Goal: Information Seeking & Learning: Learn about a topic

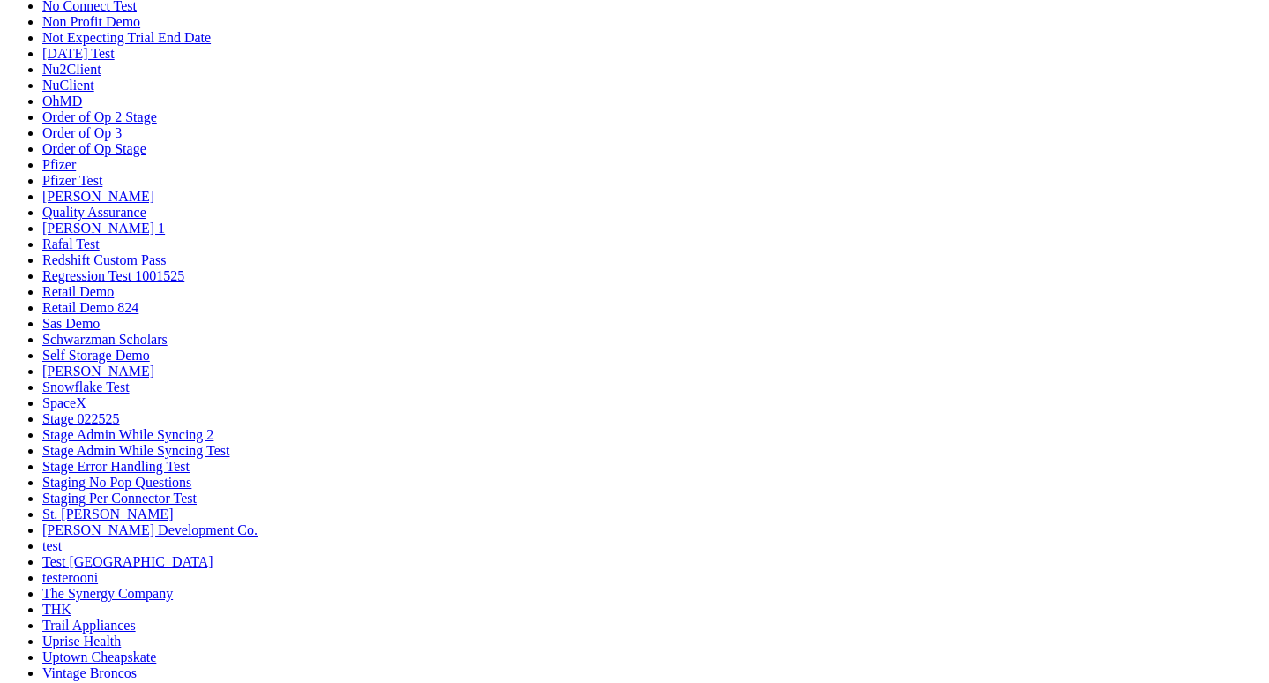
scroll to position [247, 0]
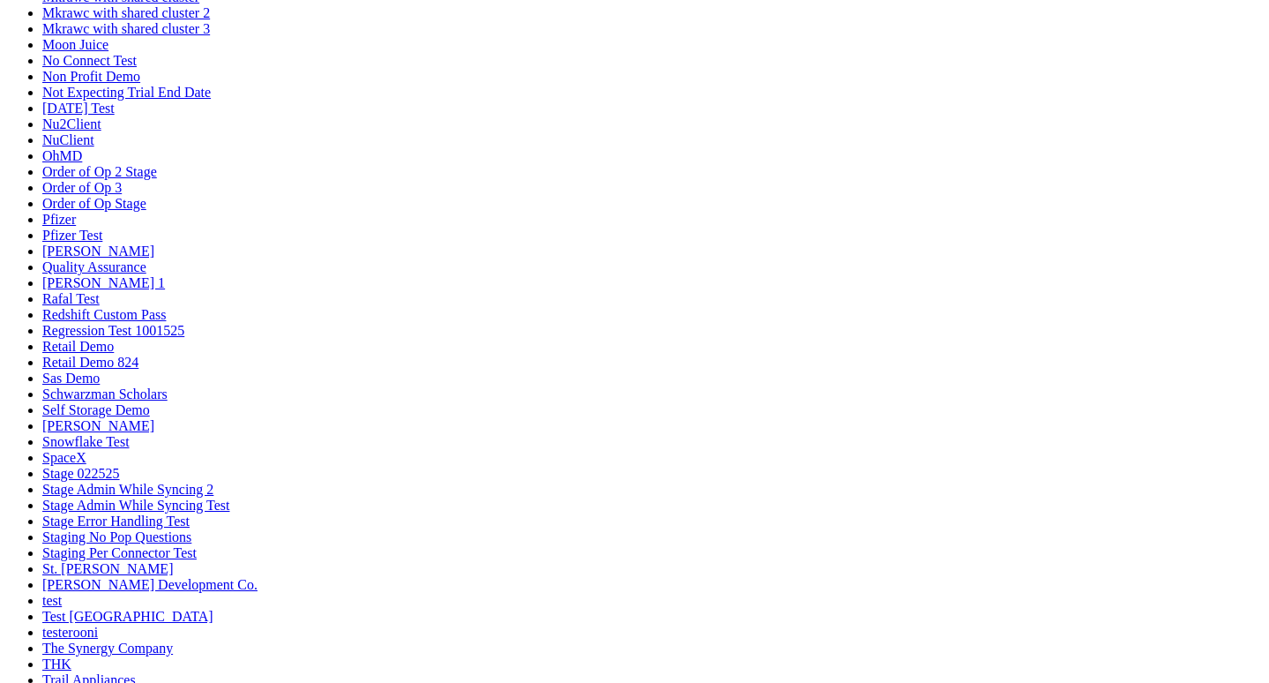
scroll to position [1318, 0]
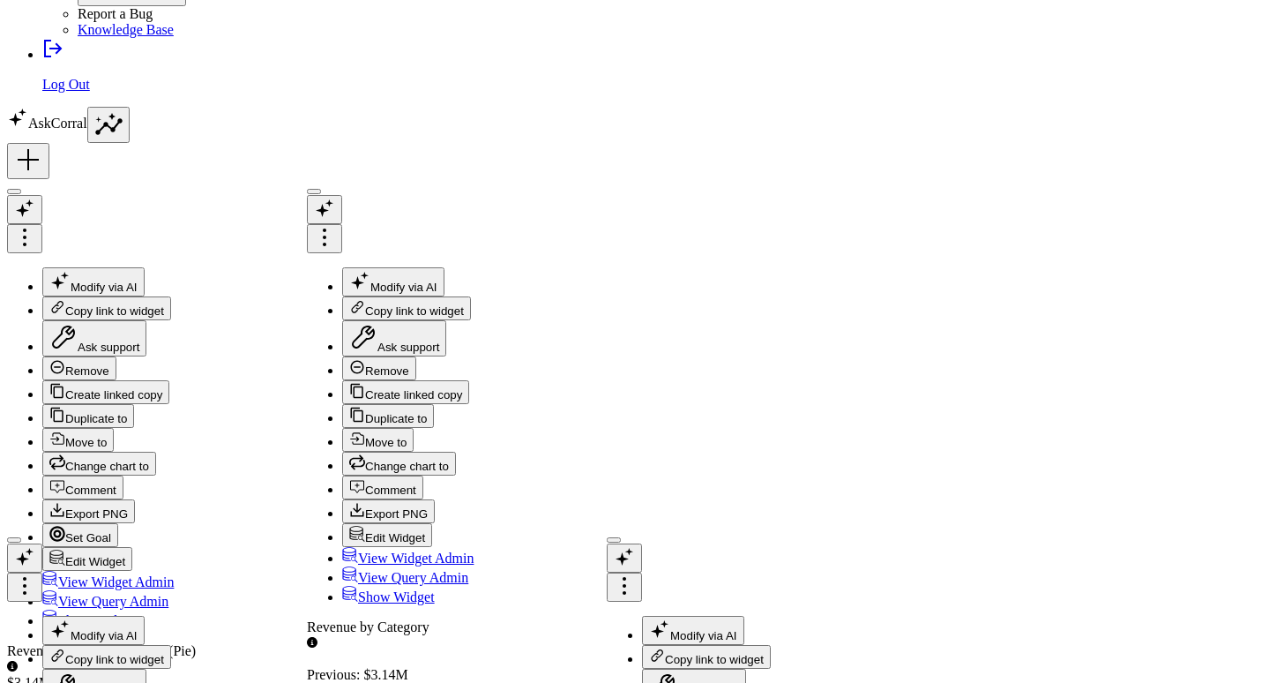
type input "qin"
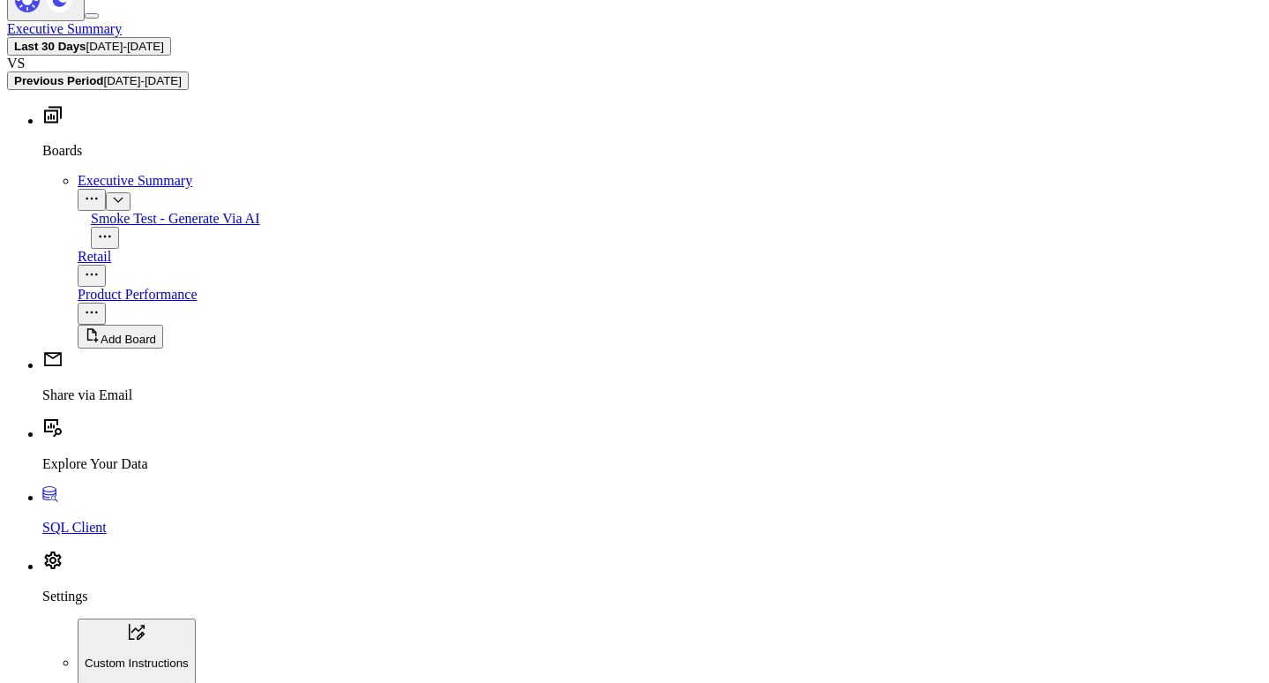
scroll to position [2291, 0]
drag, startPoint x: 316, startPoint y: 366, endPoint x: 548, endPoint y: 375, distance: 232.1
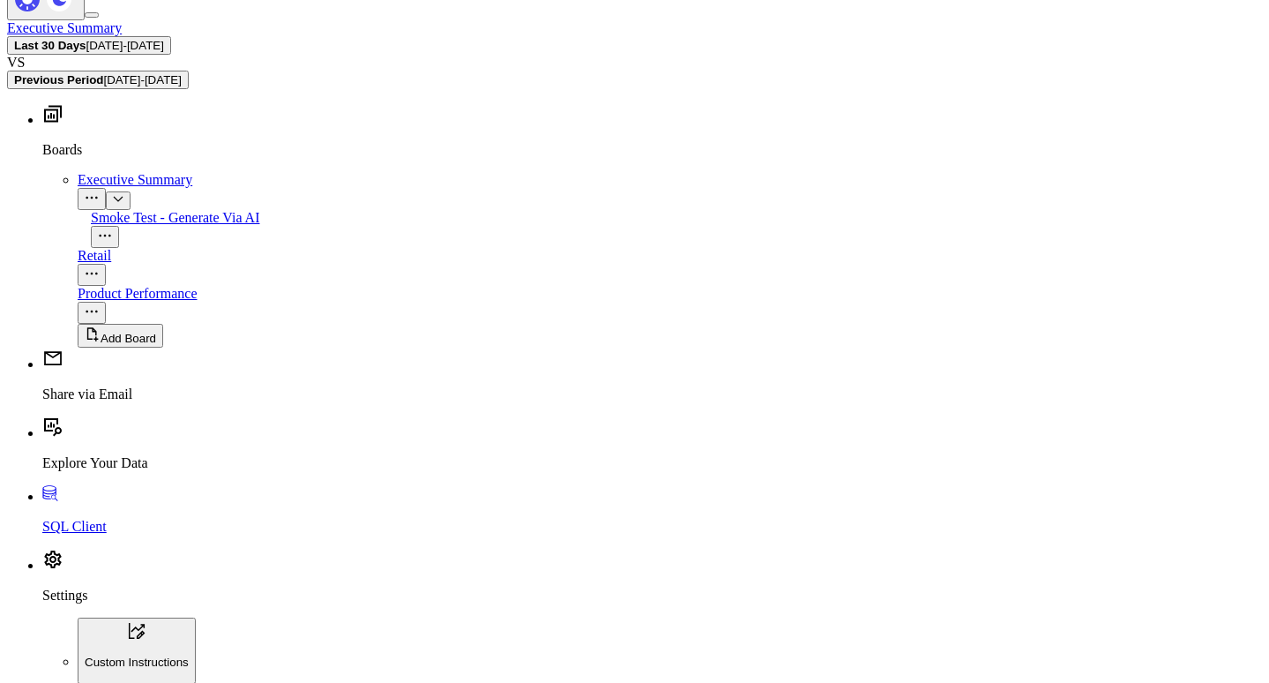
scroll to position [2292, 0]
drag, startPoint x: 819, startPoint y: 300, endPoint x: 571, endPoint y: 304, distance: 247.9
drag, startPoint x: 808, startPoint y: 382, endPoint x: 460, endPoint y: 344, distance: 350.5
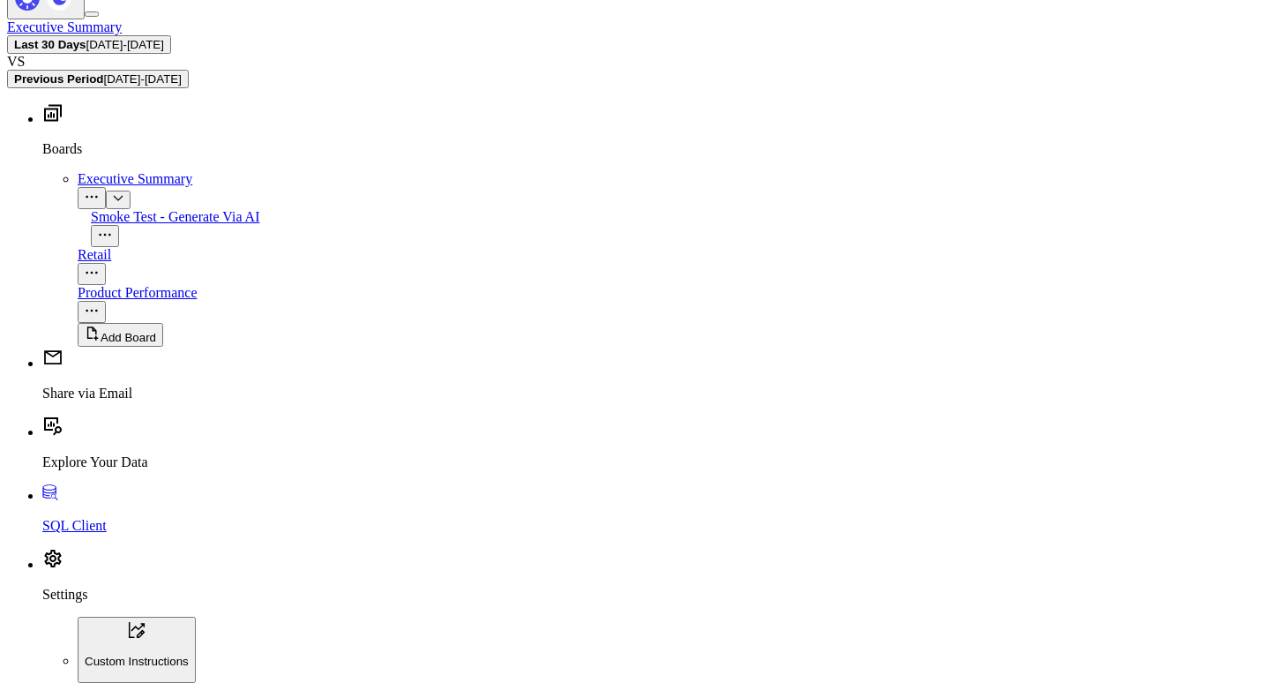
drag, startPoint x: 561, startPoint y: 287, endPoint x: 896, endPoint y: 261, distance: 336.1
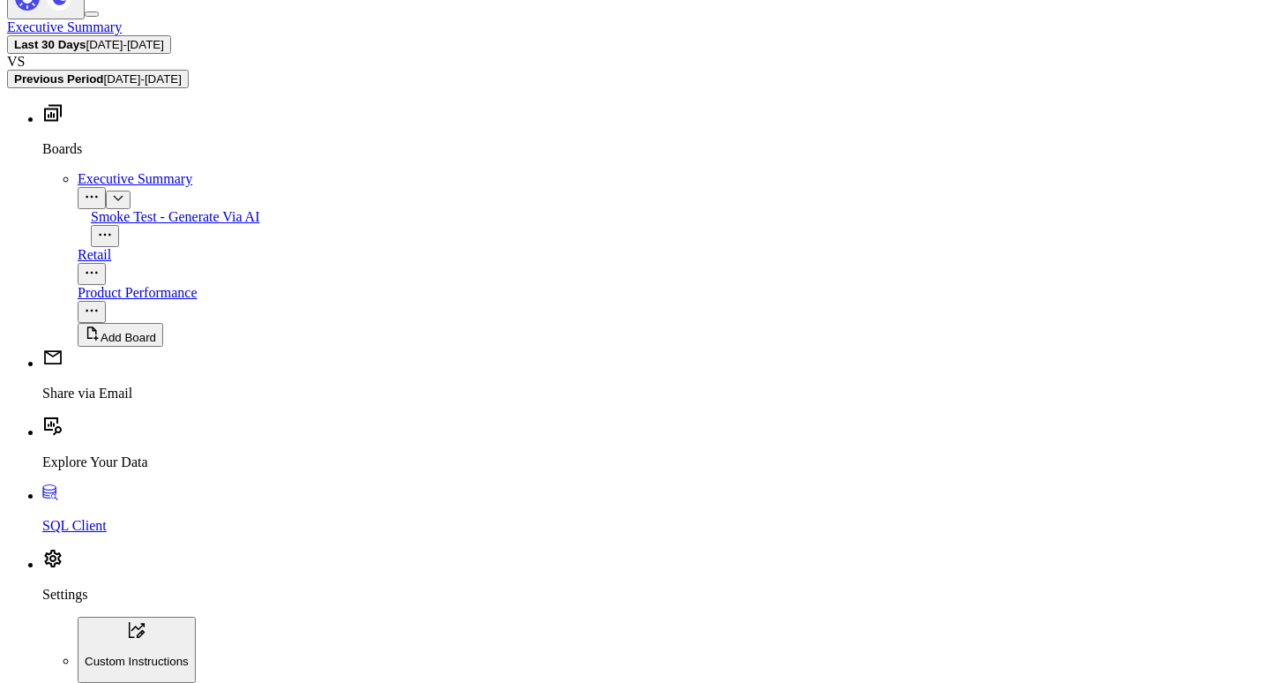
drag, startPoint x: 341, startPoint y: 437, endPoint x: 421, endPoint y: 437, distance: 79.4
drag, startPoint x: 442, startPoint y: 340, endPoint x: 389, endPoint y: 378, distance: 65.1
drag, startPoint x: 389, startPoint y: 378, endPoint x: 456, endPoint y: 378, distance: 67.0
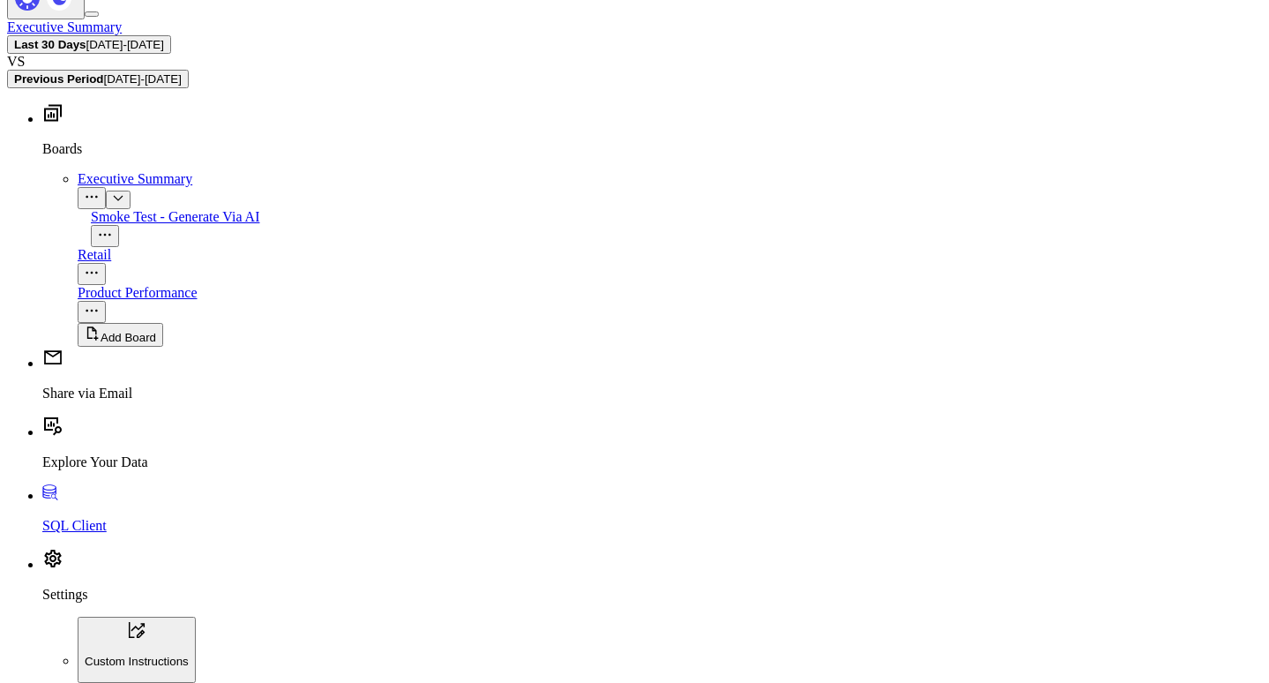
drag, startPoint x: 333, startPoint y: 393, endPoint x: 365, endPoint y: 389, distance: 32.9
drag, startPoint x: 365, startPoint y: 389, endPoint x: 396, endPoint y: 388, distance: 30.9
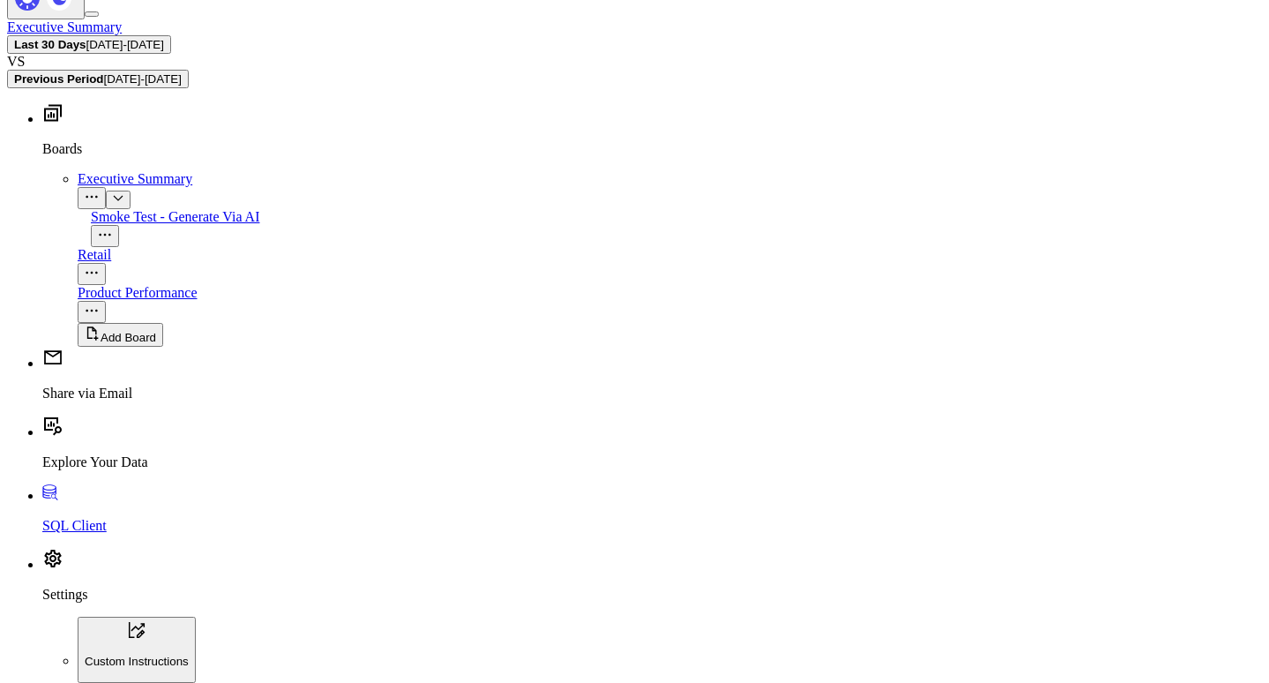
drag, startPoint x: 396, startPoint y: 388, endPoint x: 246, endPoint y: 385, distance: 150.0
drag, startPoint x: 246, startPoint y: 385, endPoint x: 348, endPoint y: 373, distance: 103.0
drag, startPoint x: 348, startPoint y: 373, endPoint x: 319, endPoint y: 378, distance: 29.6
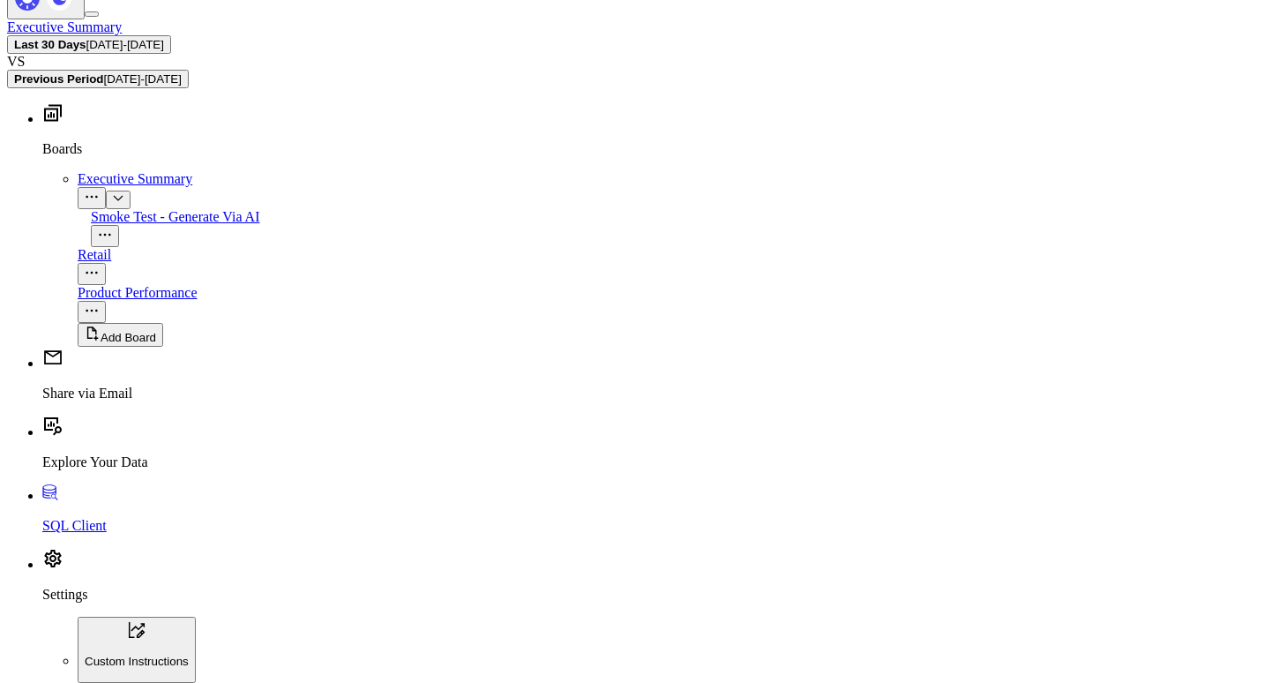
drag, startPoint x: 423, startPoint y: 381, endPoint x: 361, endPoint y: 407, distance: 67.6
drag, startPoint x: 220, startPoint y: 378, endPoint x: 312, endPoint y: 378, distance: 92.6
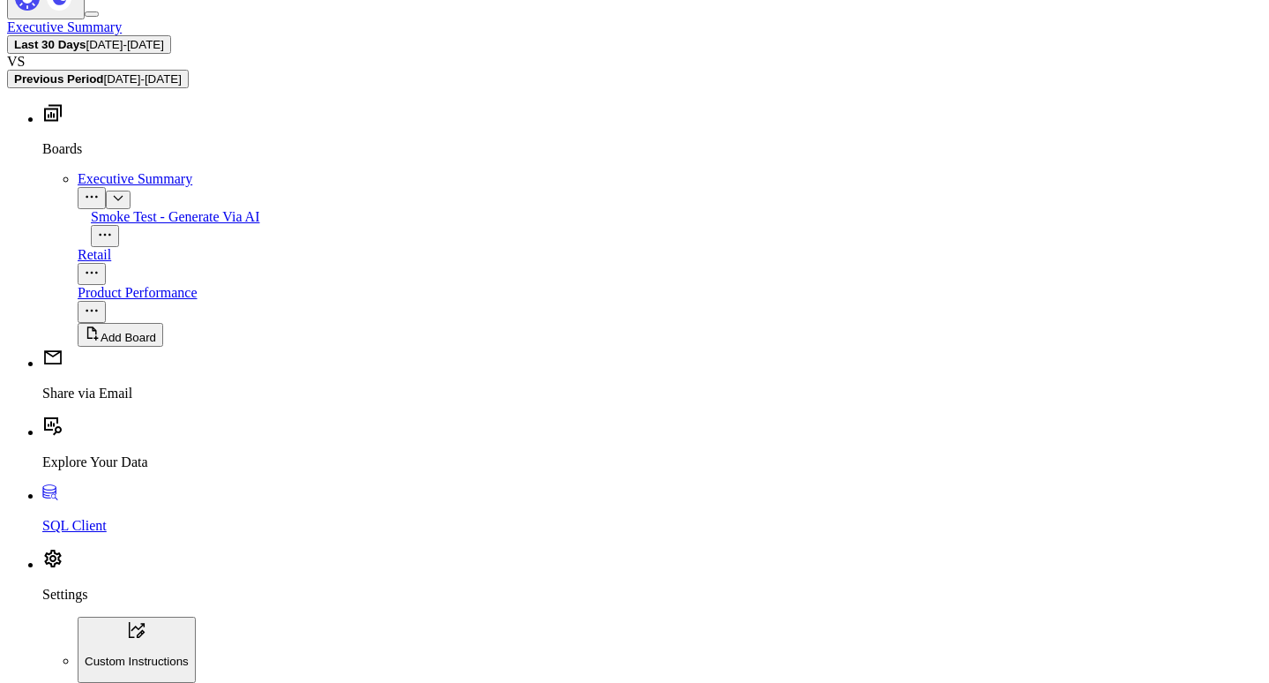
drag, startPoint x: 312, startPoint y: 378, endPoint x: 422, endPoint y: 378, distance: 109.4
drag, startPoint x: 408, startPoint y: 377, endPoint x: 640, endPoint y: 370, distance: 232.1
drag, startPoint x: 527, startPoint y: 371, endPoint x: 377, endPoint y: 392, distance: 151.4
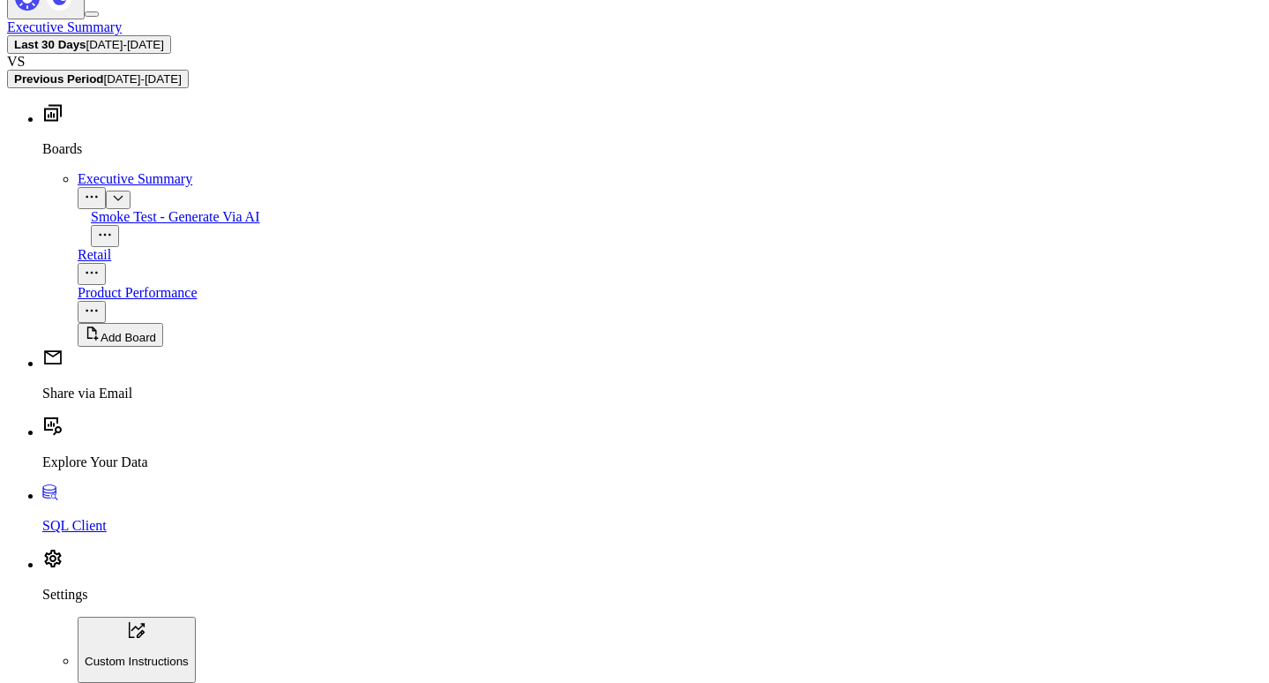
drag, startPoint x: 691, startPoint y: 377, endPoint x: 627, endPoint y: 375, distance: 63.5
drag, startPoint x: 253, startPoint y: 385, endPoint x: 527, endPoint y: 307, distance: 284.2
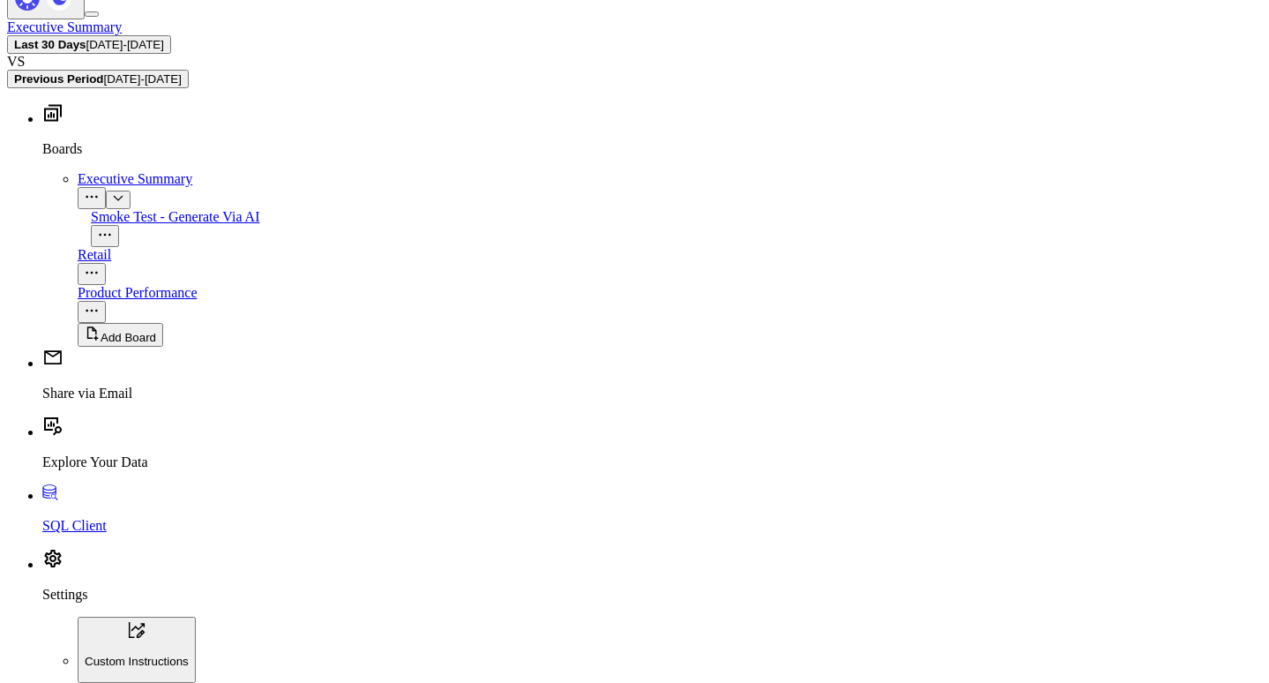
drag, startPoint x: 527, startPoint y: 307, endPoint x: 398, endPoint y: 250, distance: 140.6
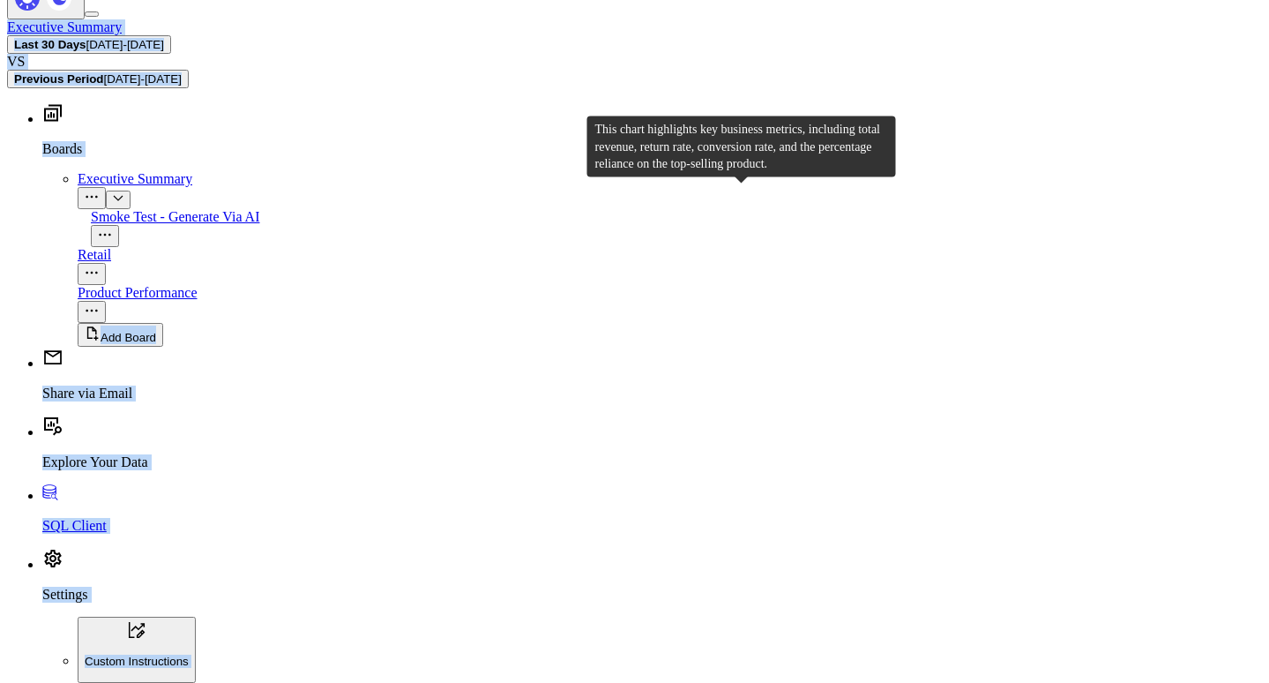
drag, startPoint x: 398, startPoint y: 250, endPoint x: 142, endPoint y: 385, distance: 289.2
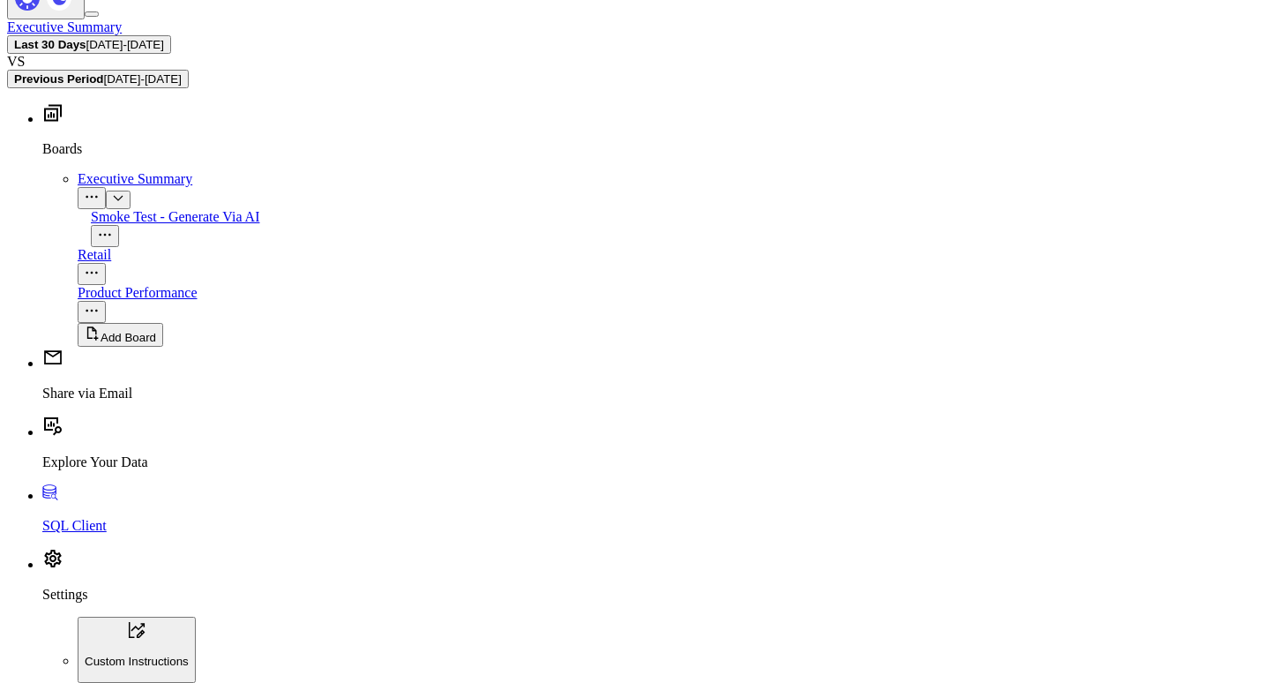
drag, startPoint x: 142, startPoint y: 385, endPoint x: 145, endPoint y: 363, distance: 22.2
drag, startPoint x: 145, startPoint y: 363, endPoint x: 523, endPoint y: 315, distance: 381.5
drag, startPoint x: 523, startPoint y: 315, endPoint x: 484, endPoint y: 294, distance: 44.2
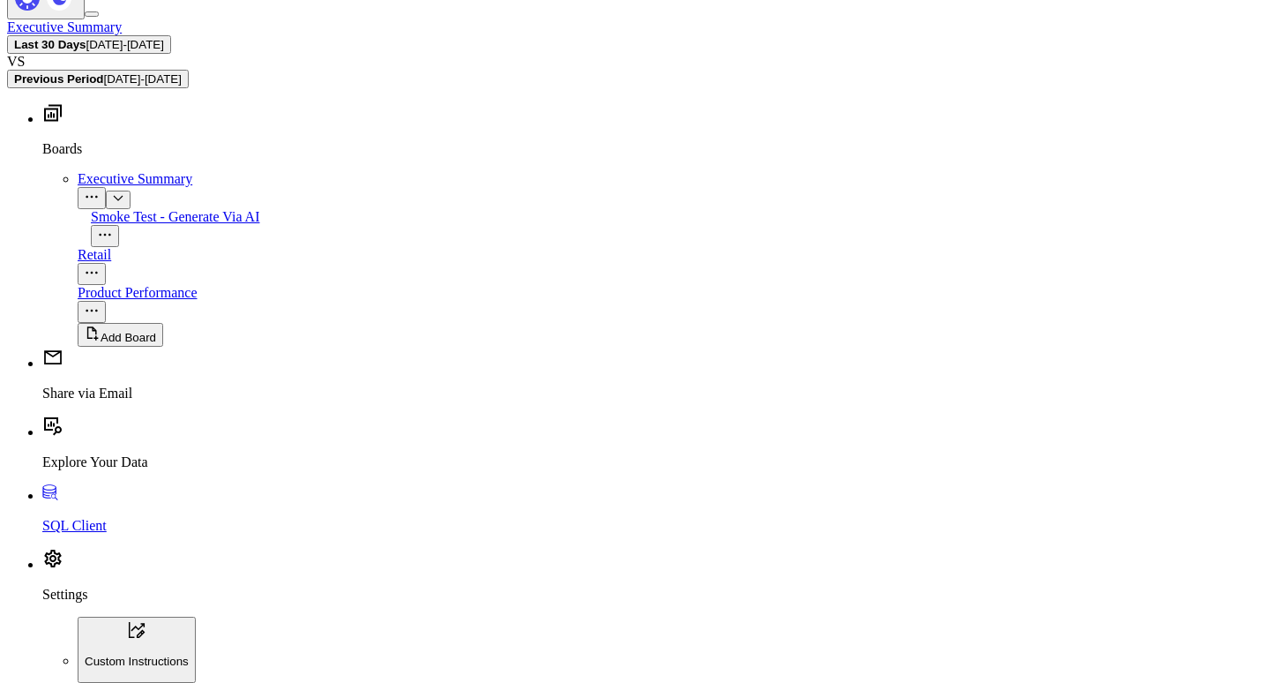
drag, startPoint x: 484, startPoint y: 294, endPoint x: 498, endPoint y: 294, distance: 14.1
drag, startPoint x: 253, startPoint y: 294, endPoint x: 9, endPoint y: 338, distance: 248.3
drag, startPoint x: 9, startPoint y: 338, endPoint x: 721, endPoint y: 276, distance: 715.3
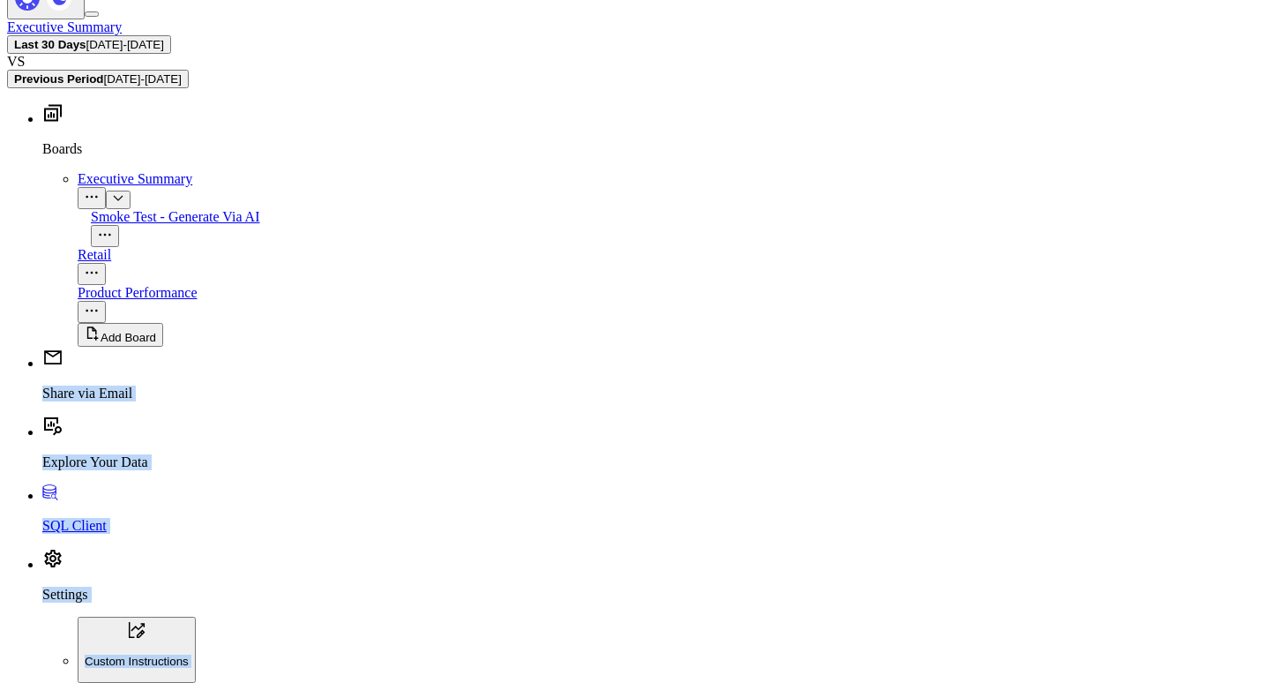
drag, startPoint x: 721, startPoint y: 276, endPoint x: 338, endPoint y: 369, distance: 394.7
drag, startPoint x: 354, startPoint y: 373, endPoint x: 572, endPoint y: 351, distance: 219.8
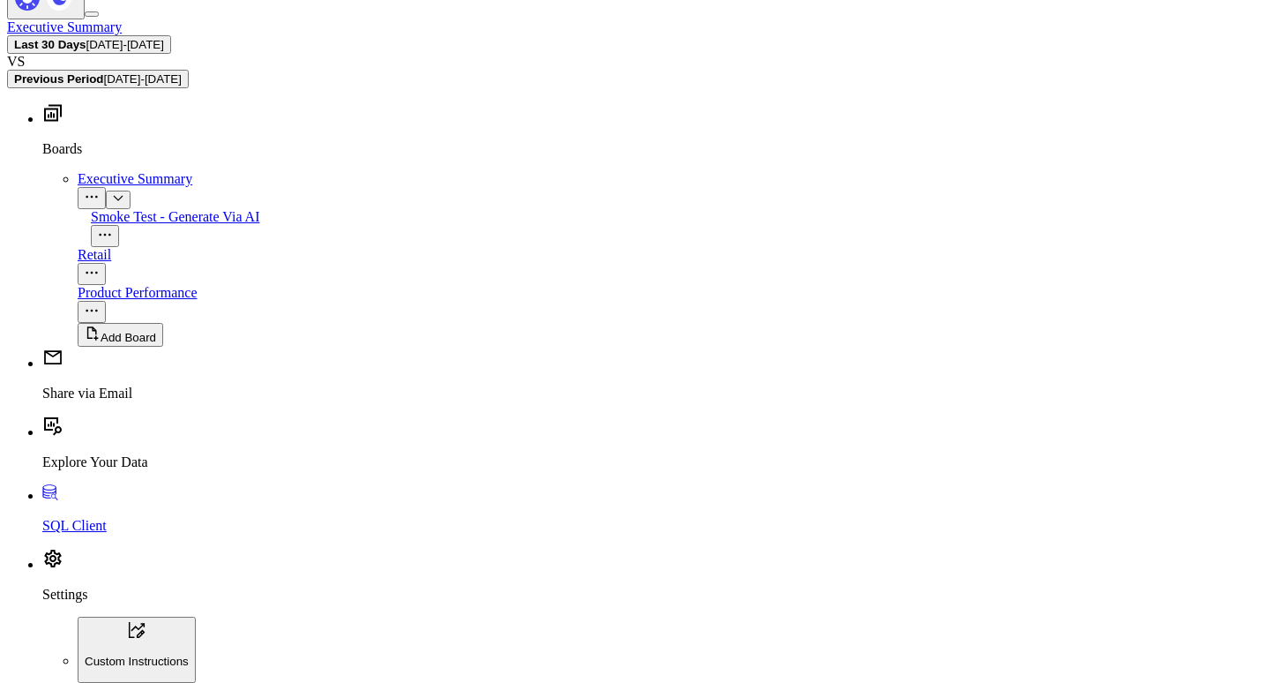
drag, startPoint x: 572, startPoint y: 351, endPoint x: 708, endPoint y: 348, distance: 135.9
drag, startPoint x: 708, startPoint y: 348, endPoint x: 880, endPoint y: 338, distance: 172.3
drag, startPoint x: 880, startPoint y: 338, endPoint x: 527, endPoint y: 338, distance: 352.8
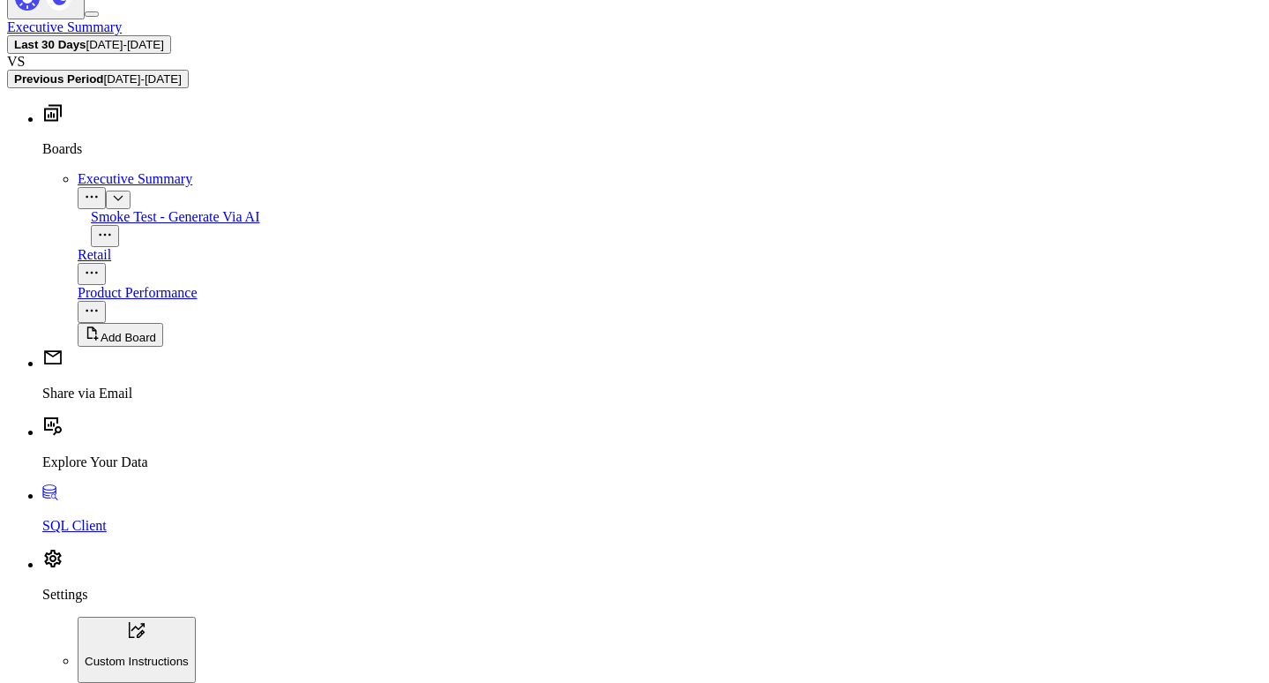
drag, startPoint x: 527, startPoint y: 338, endPoint x: 770, endPoint y: 311, distance: 244.0
drag, startPoint x: 770, startPoint y: 311, endPoint x: 501, endPoint y: 333, distance: 269.8
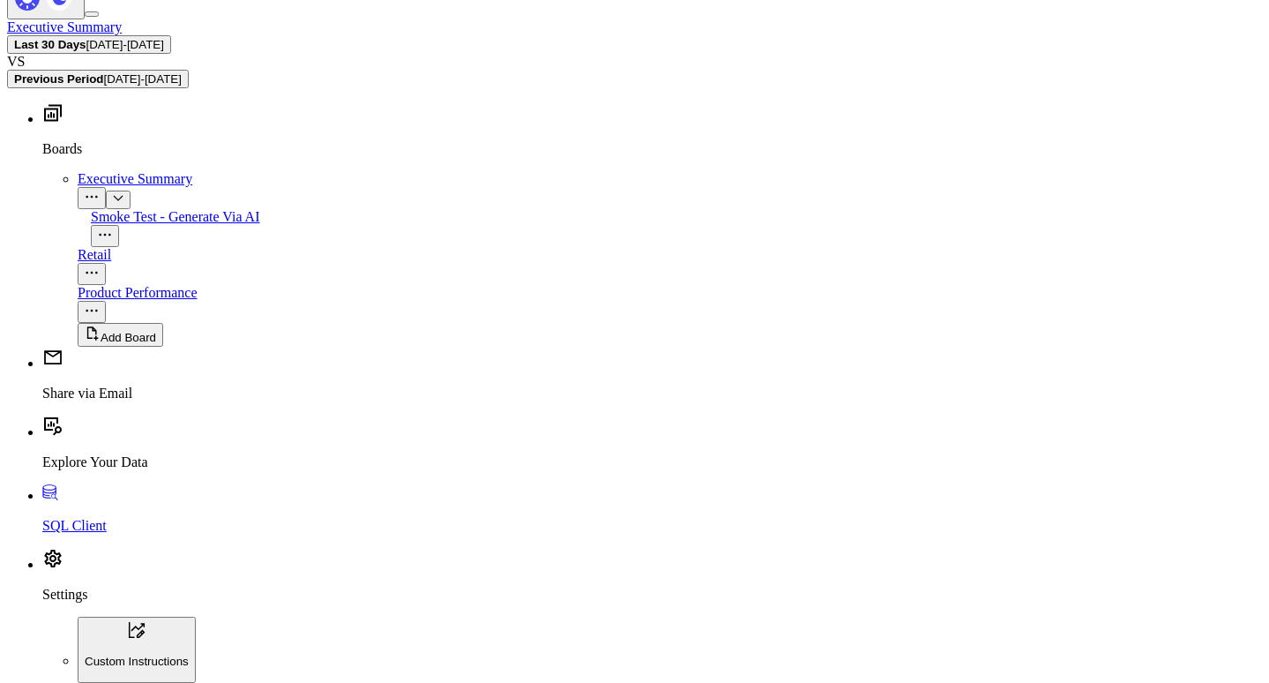
drag, startPoint x: 736, startPoint y: 333, endPoint x: 787, endPoint y: 332, distance: 50.3
drag
